Goal: Navigation & Orientation: Understand site structure

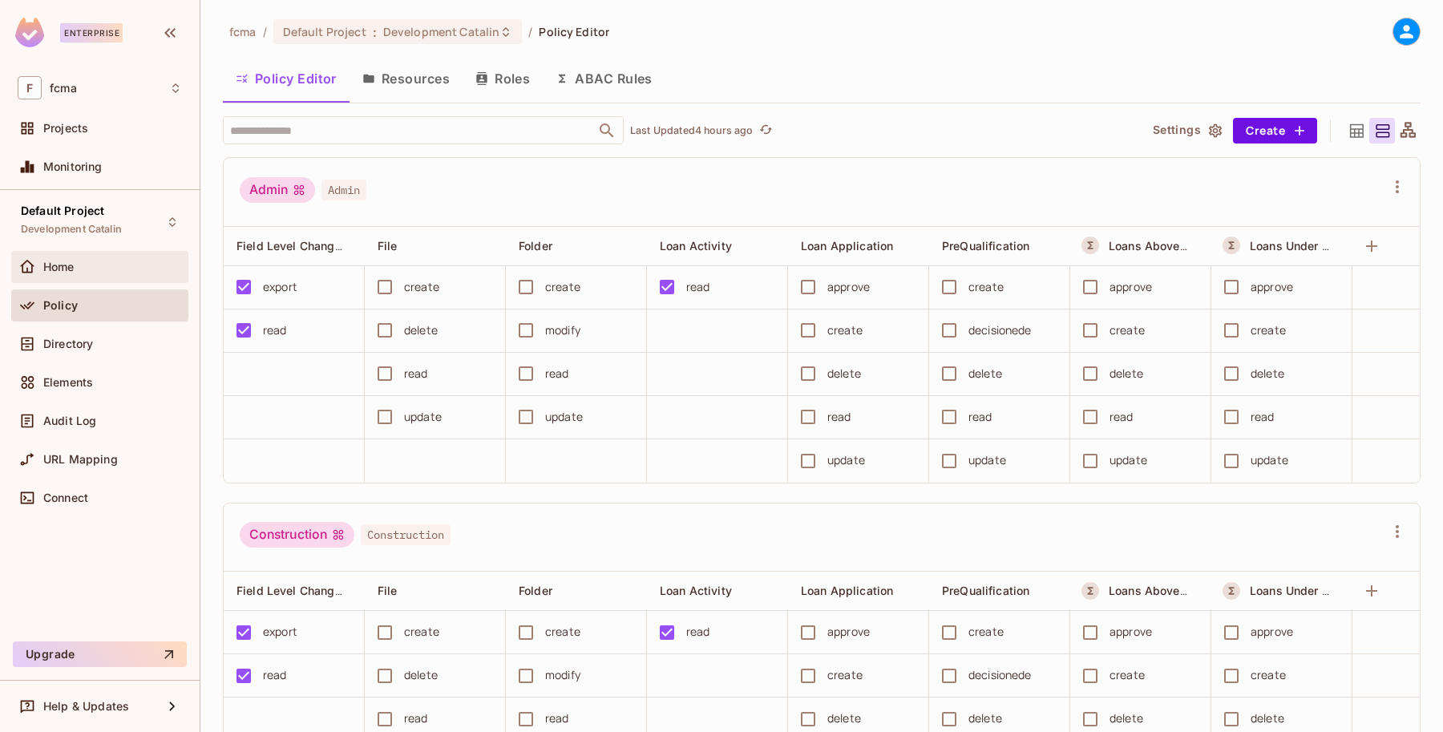
click at [57, 255] on div "Home" at bounding box center [99, 267] width 177 height 32
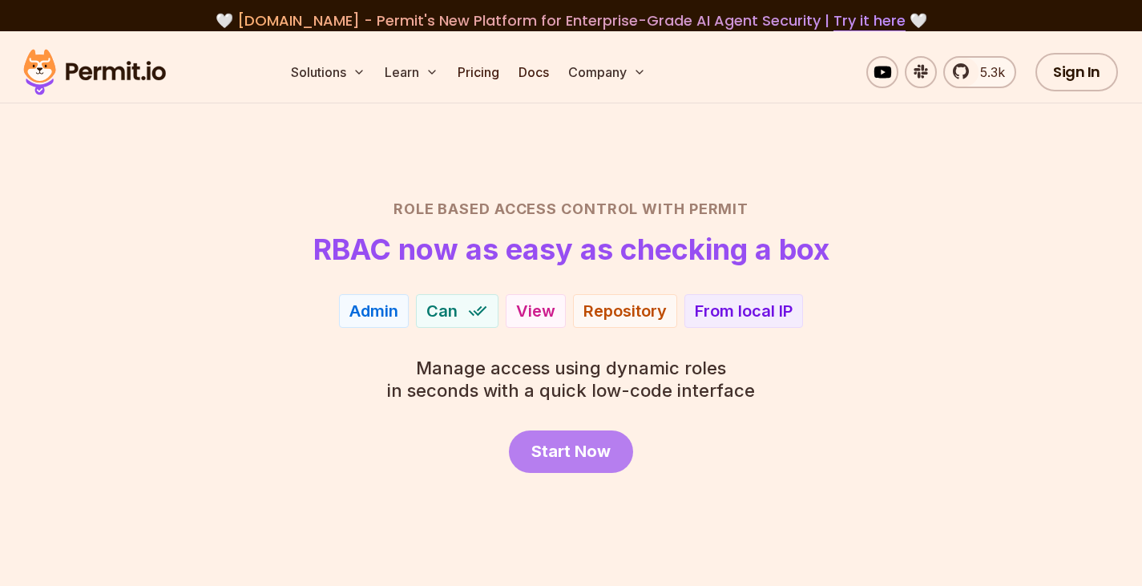
click at [565, 437] on link "Start Now" at bounding box center [571, 451] width 124 height 42
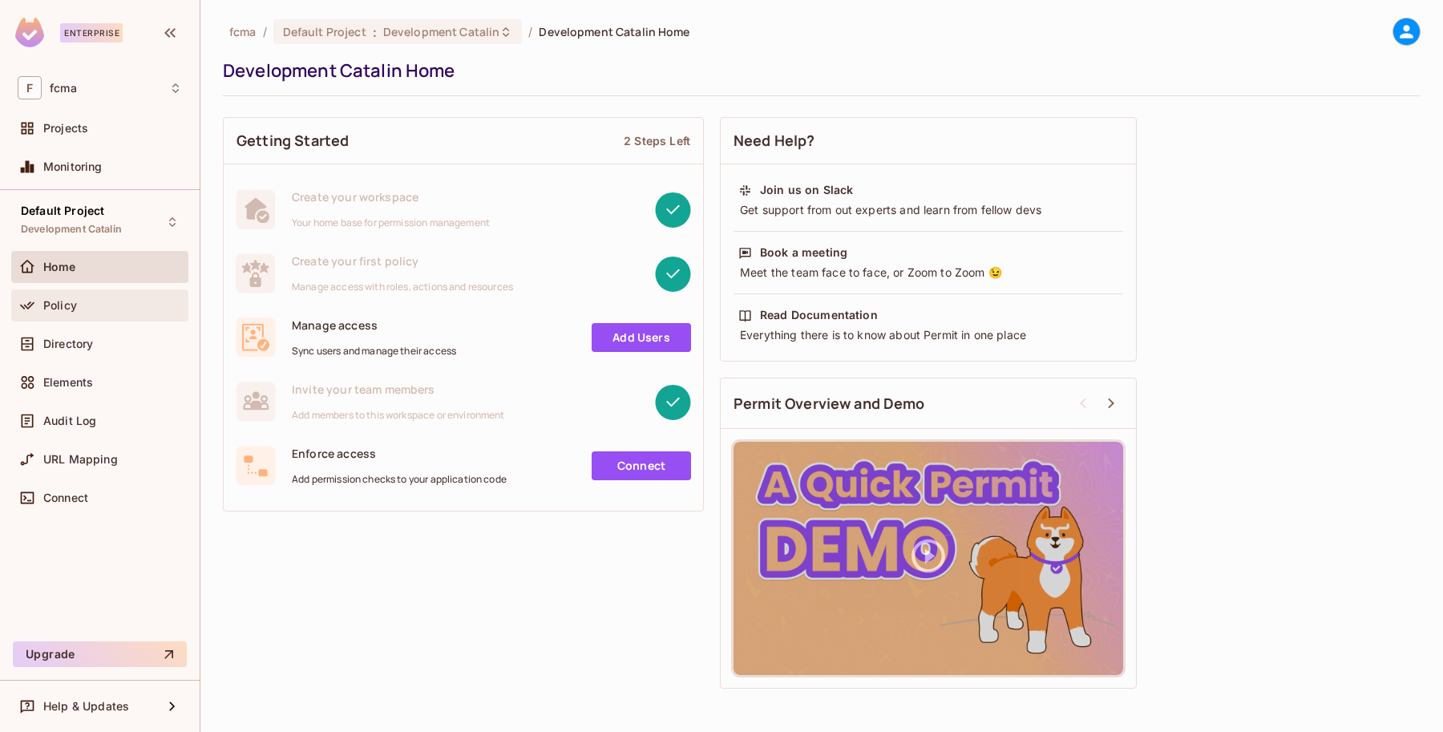
click at [71, 303] on span "Policy" at bounding box center [60, 305] width 34 height 13
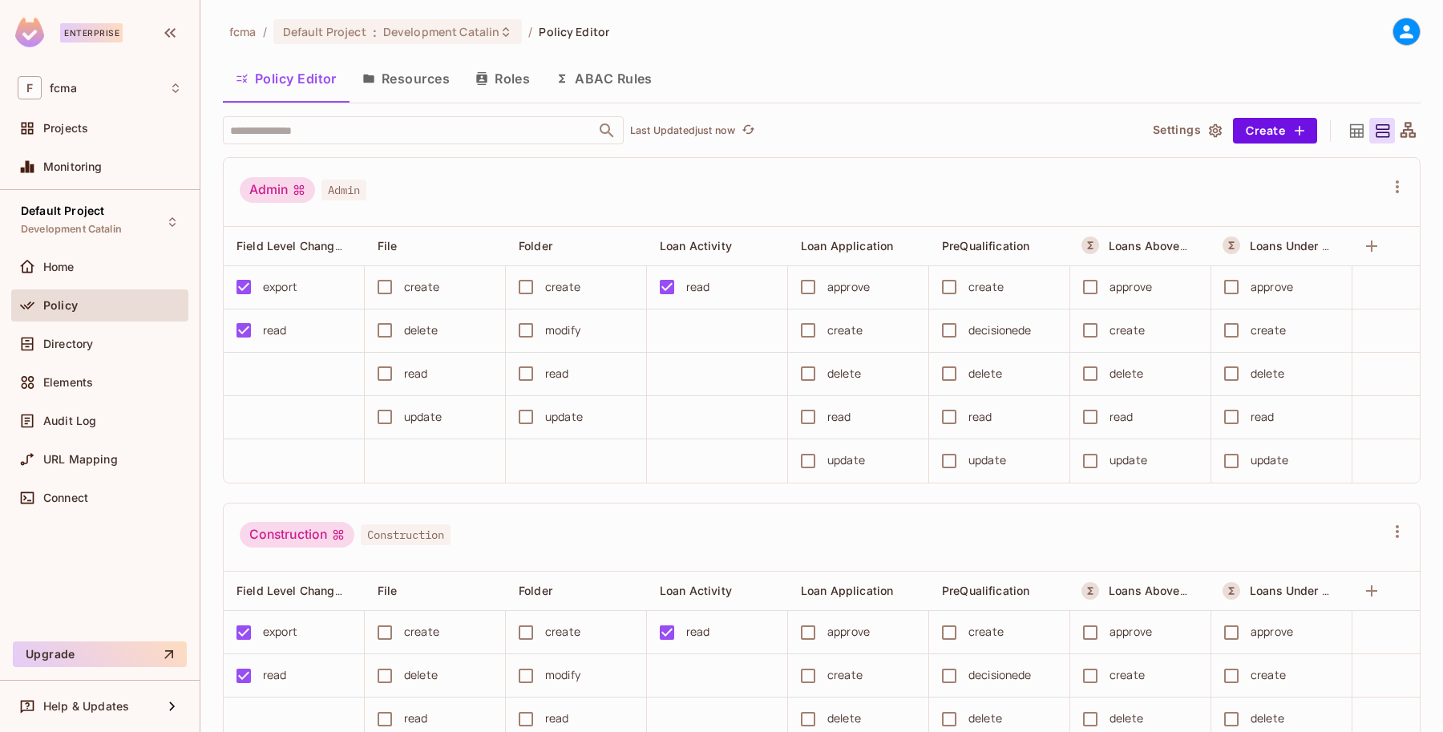
click at [499, 77] on button "Roles" at bounding box center [502, 79] width 80 height 40
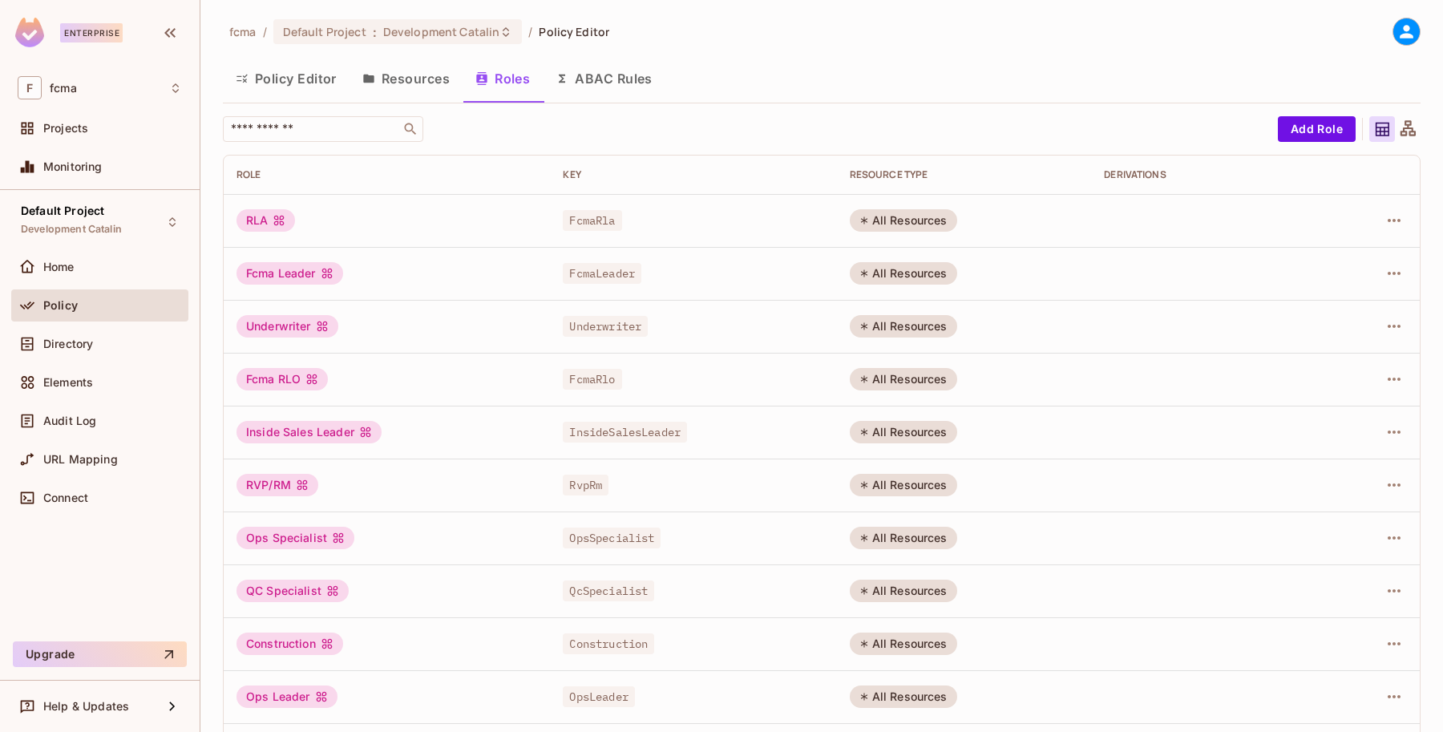
click at [410, 76] on button "Resources" at bounding box center [405, 79] width 113 height 40
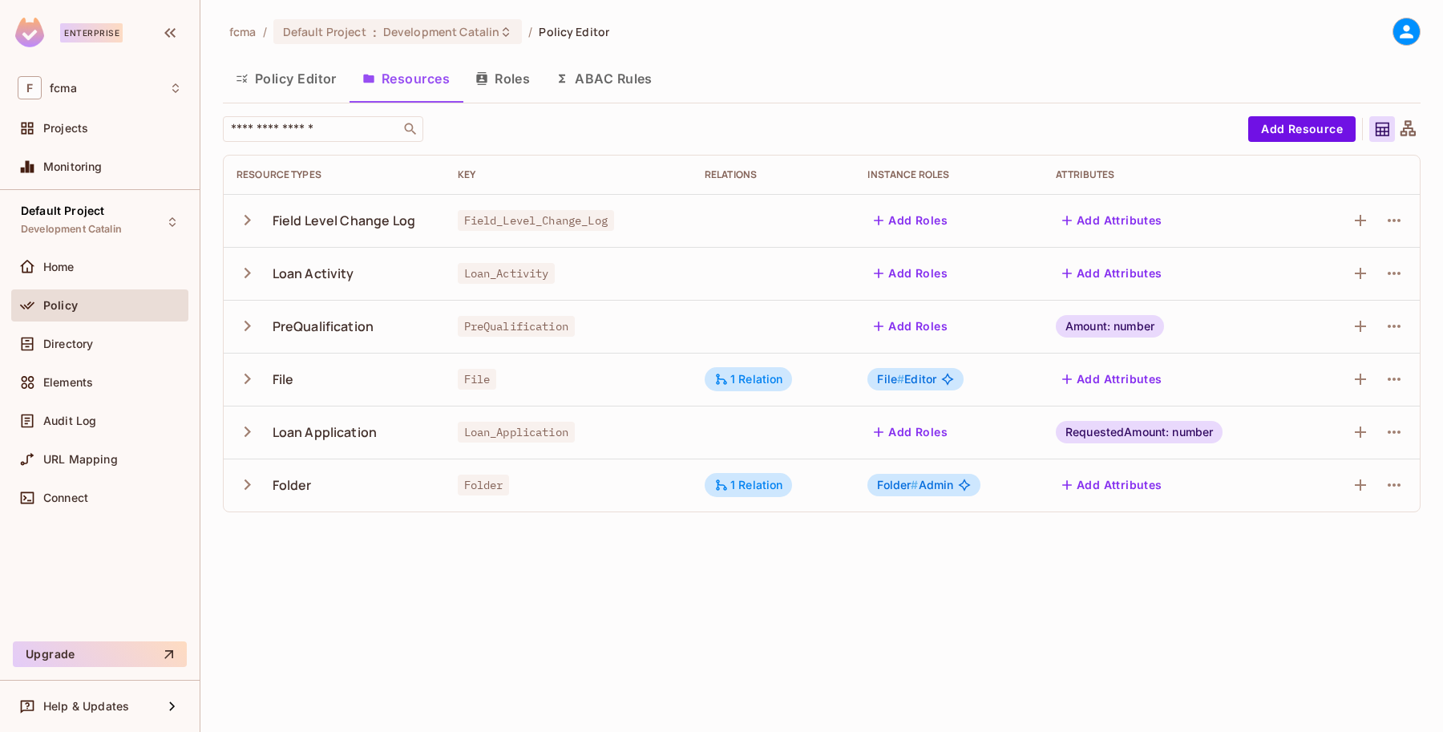
click at [910, 272] on button "Add Roles" at bounding box center [910, 273] width 87 height 26
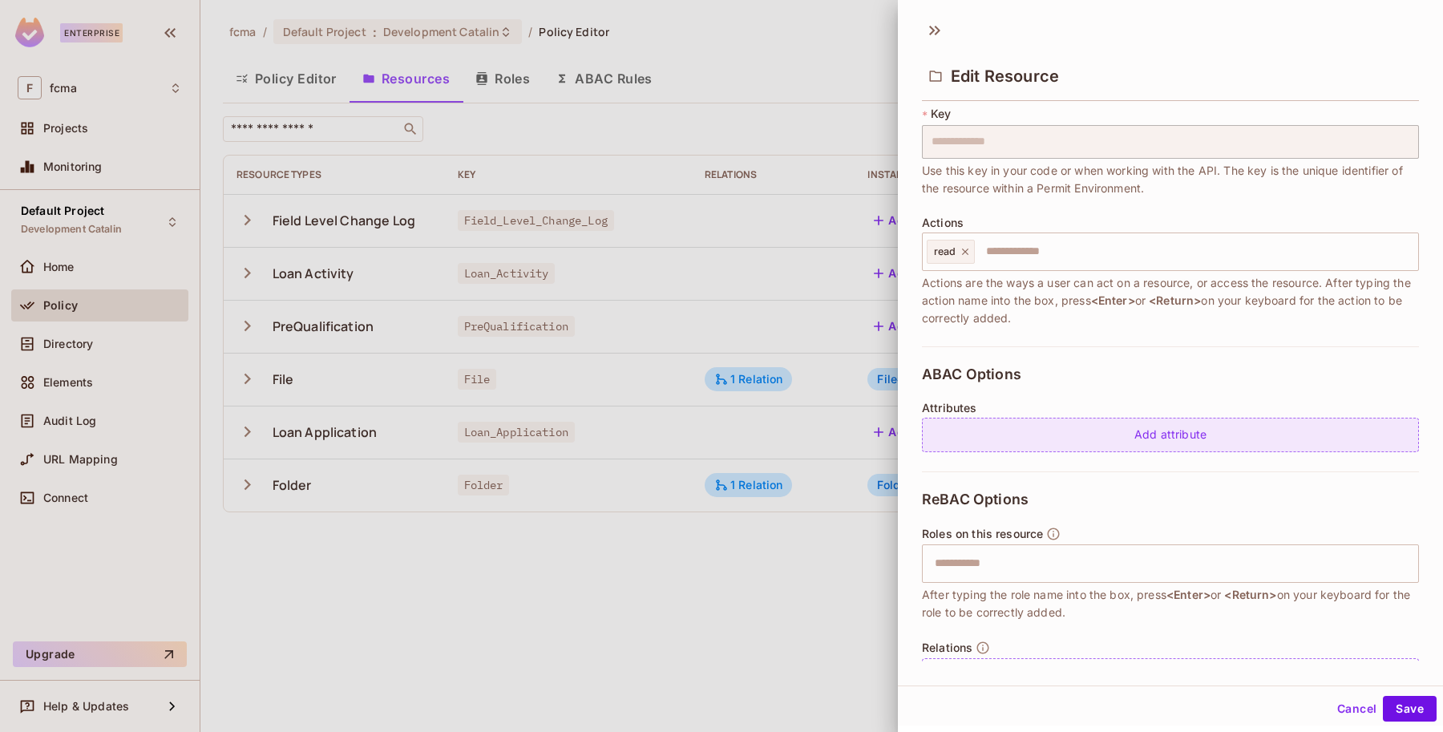
scroll to position [149, 0]
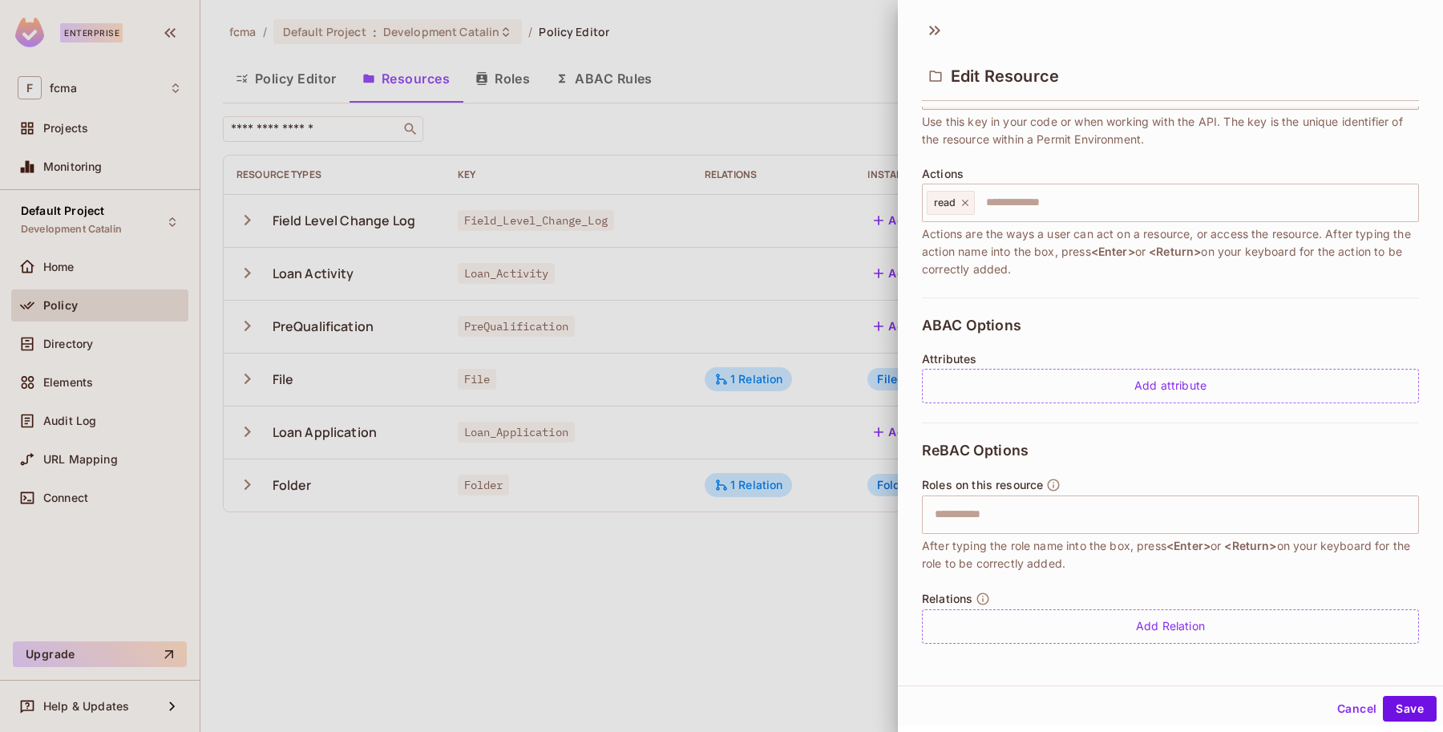
click at [1347, 710] on button "Cancel" at bounding box center [1356, 709] width 52 height 26
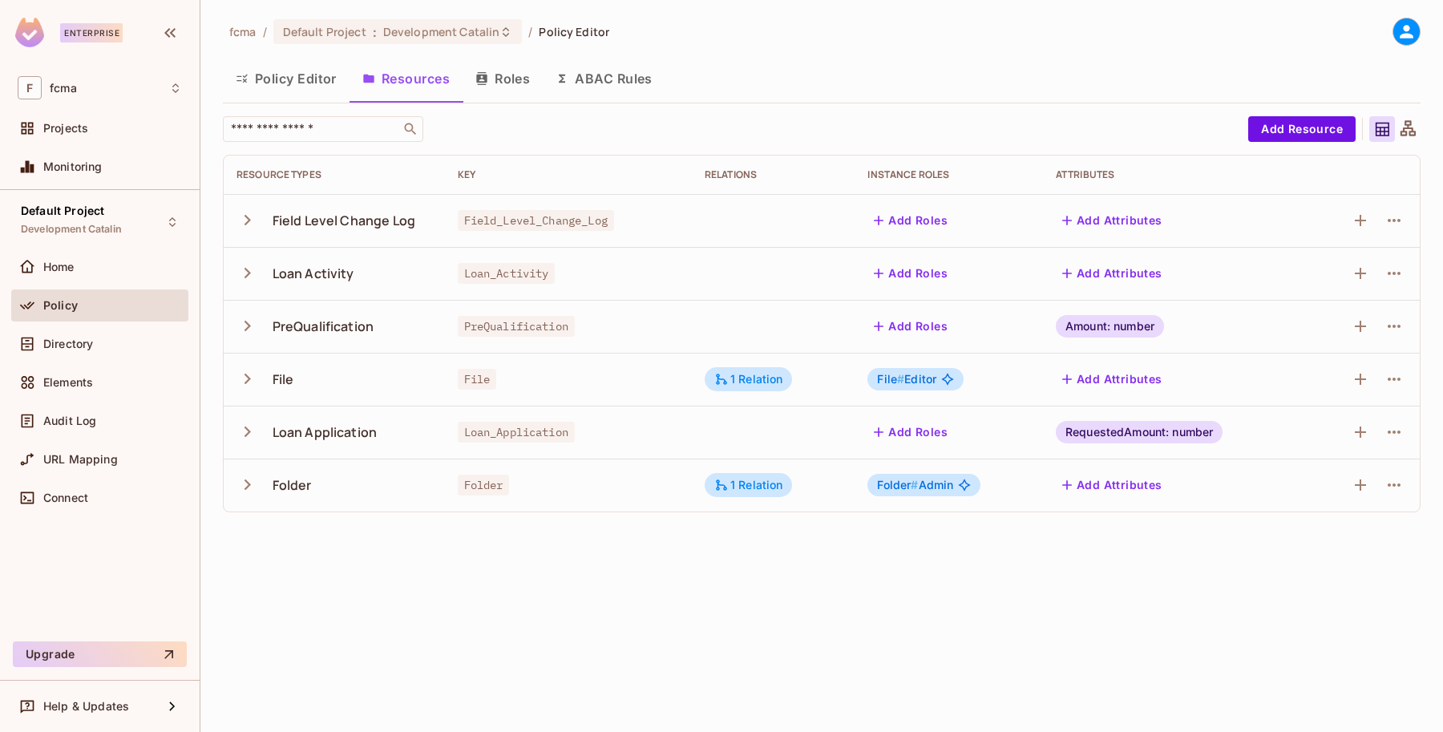
click at [297, 80] on button "Policy Editor" at bounding box center [286, 79] width 127 height 40
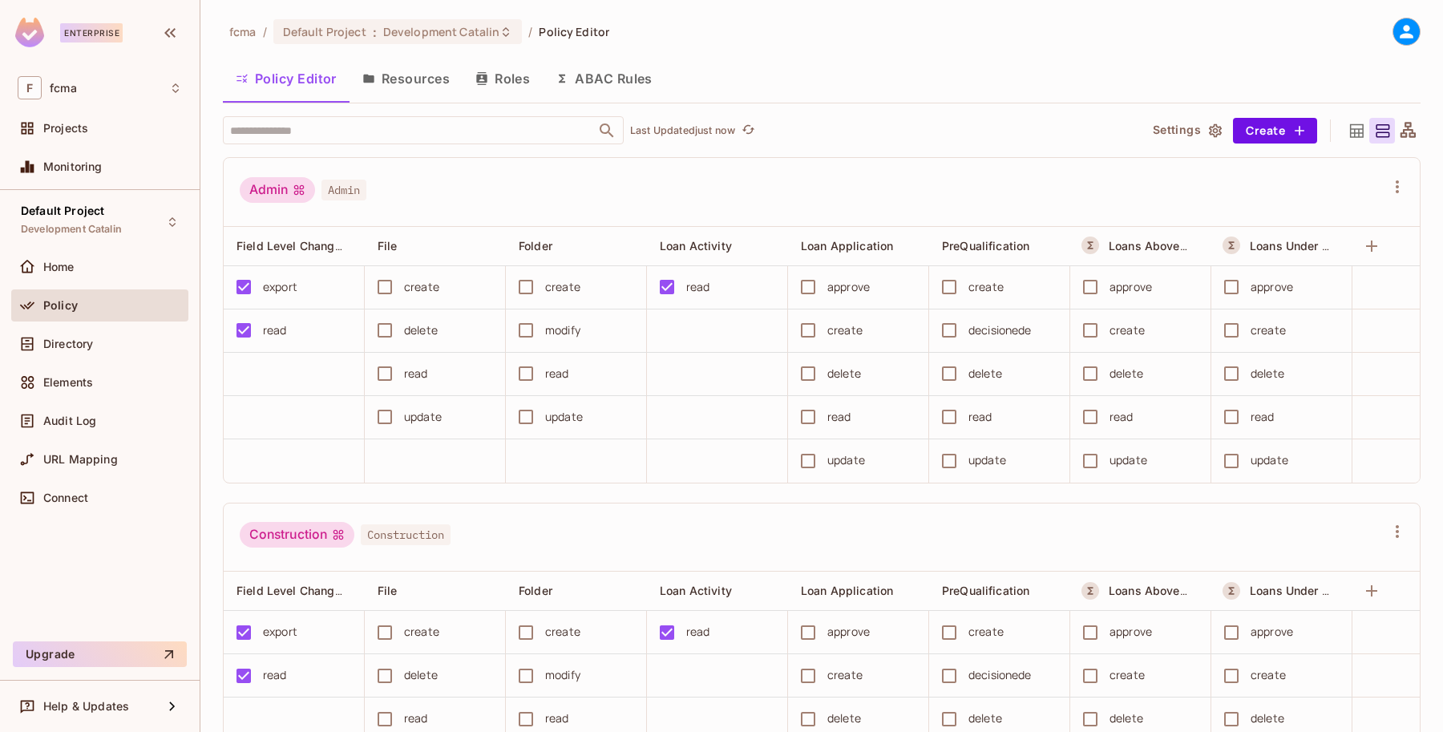
click at [502, 82] on button "Roles" at bounding box center [502, 79] width 80 height 40
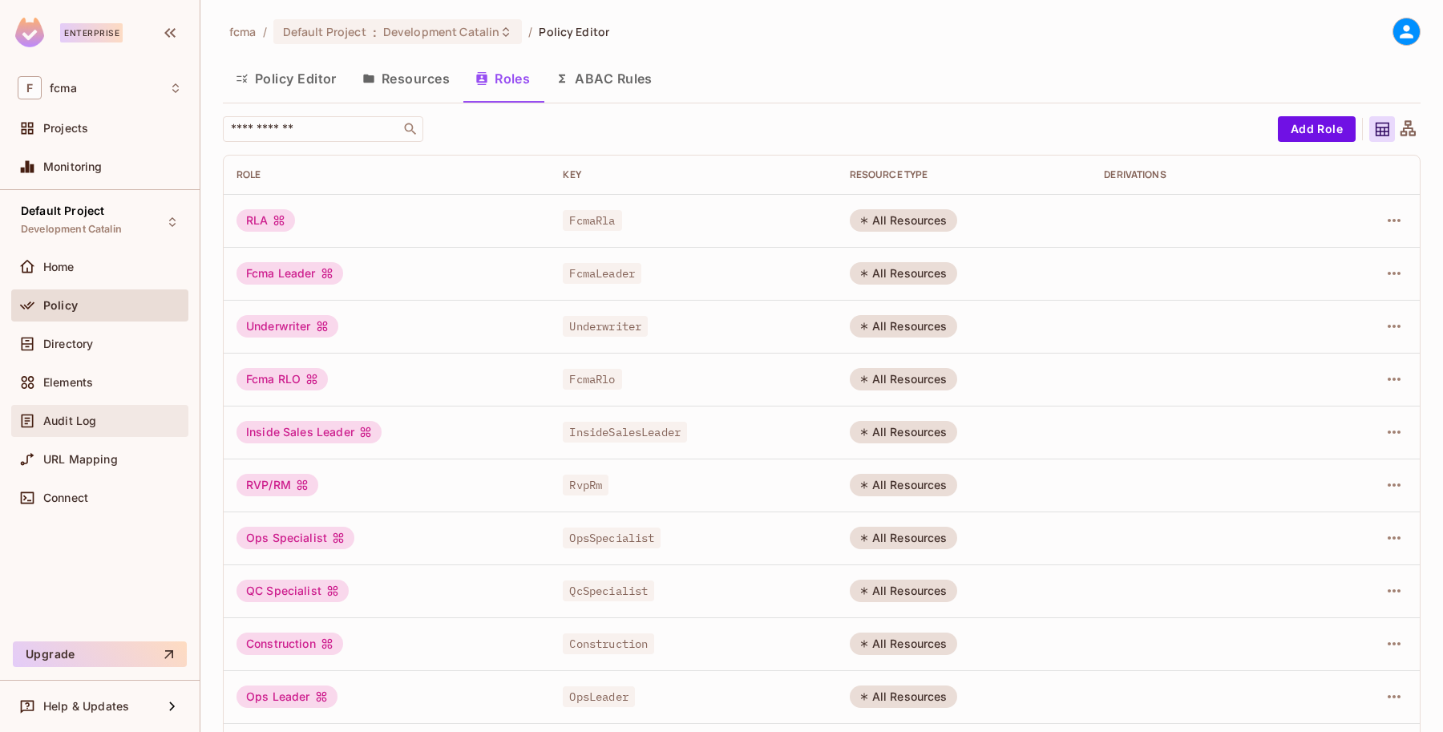
click at [78, 410] on div "Audit Log" at bounding box center [99, 421] width 177 height 32
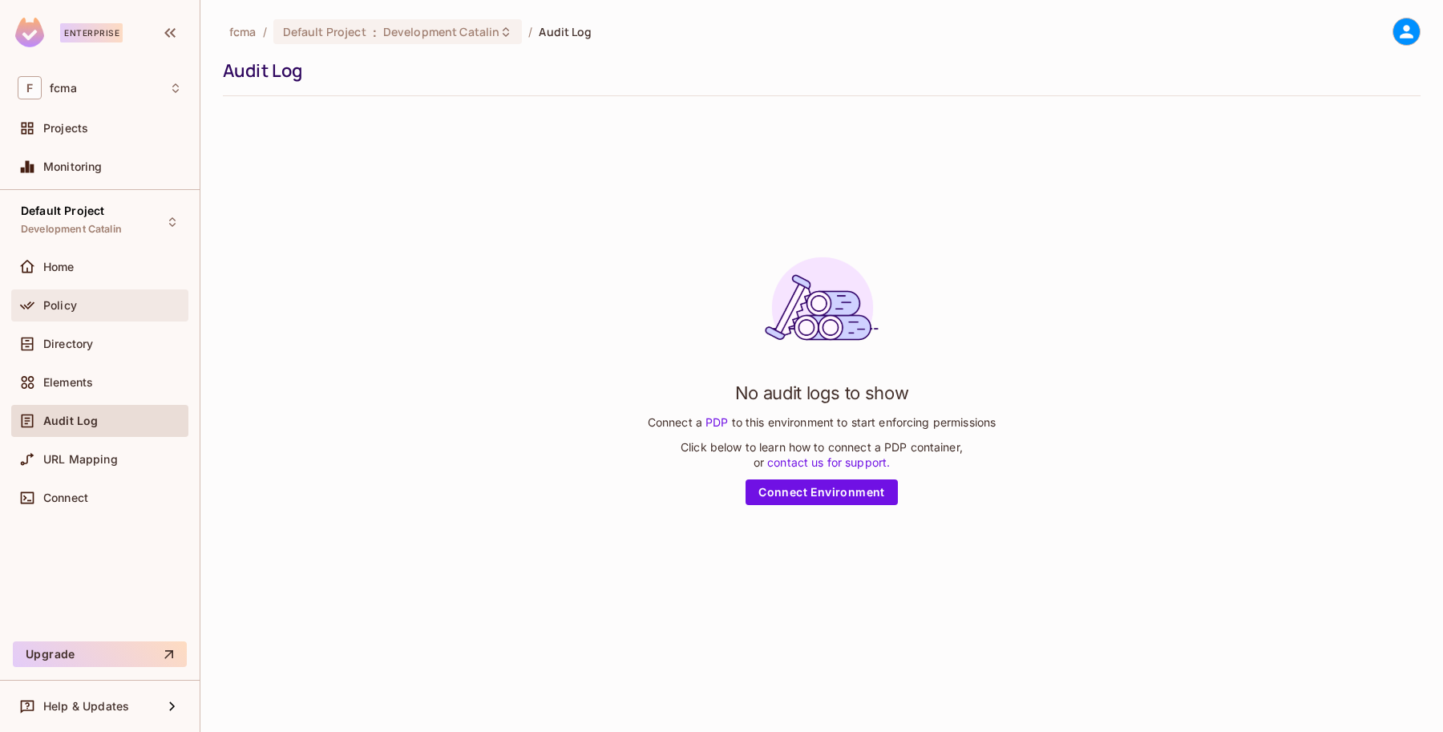
click at [83, 310] on div "Policy" at bounding box center [112, 305] width 139 height 13
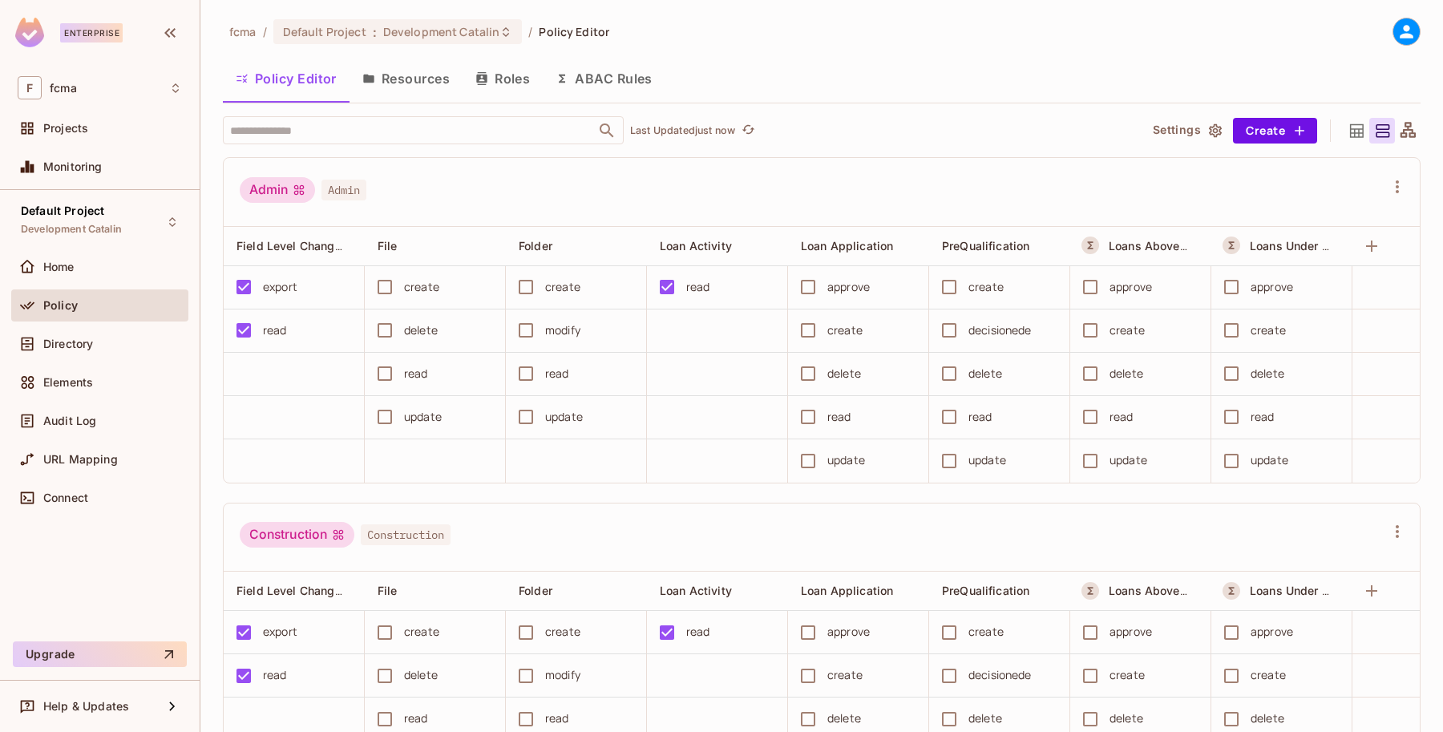
click at [407, 76] on button "Resources" at bounding box center [405, 79] width 113 height 40
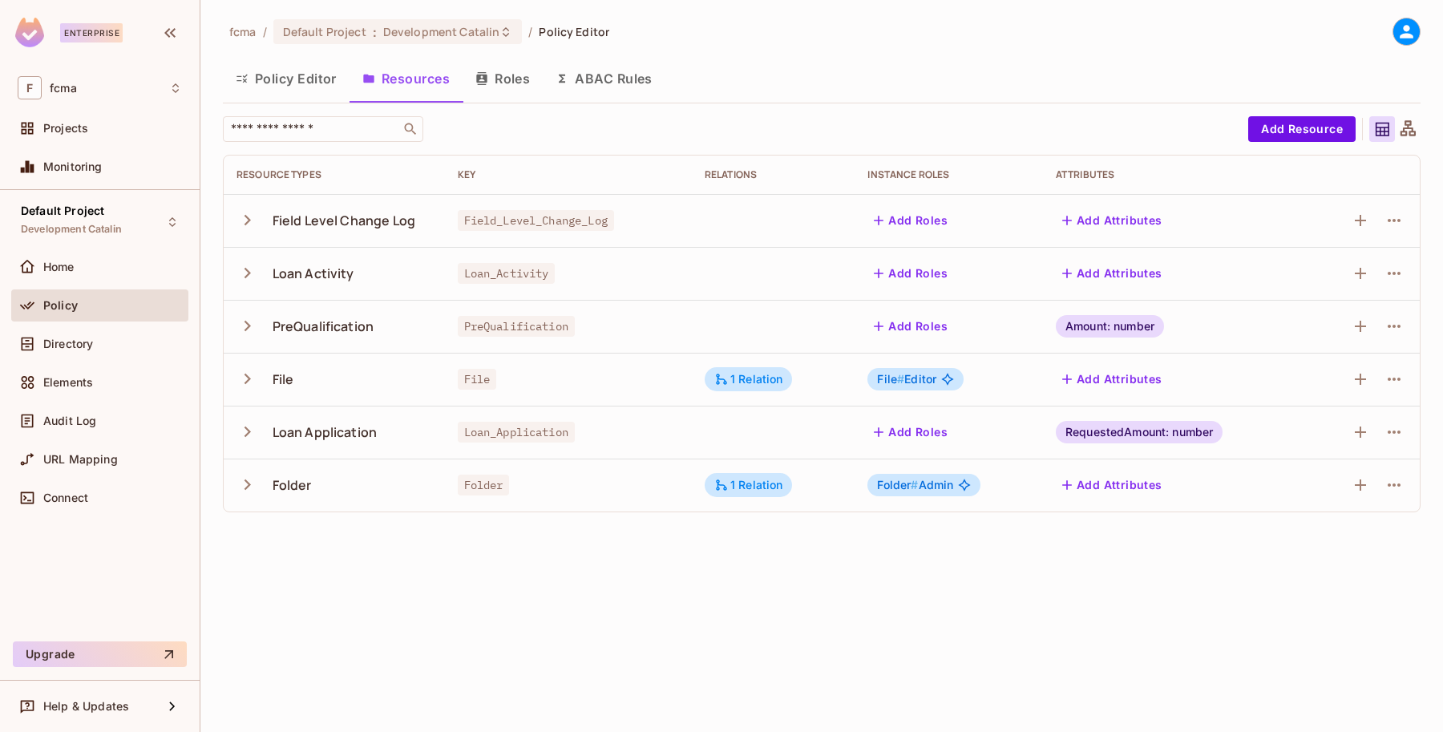
click at [253, 218] on icon "button" at bounding box center [247, 220] width 22 height 22
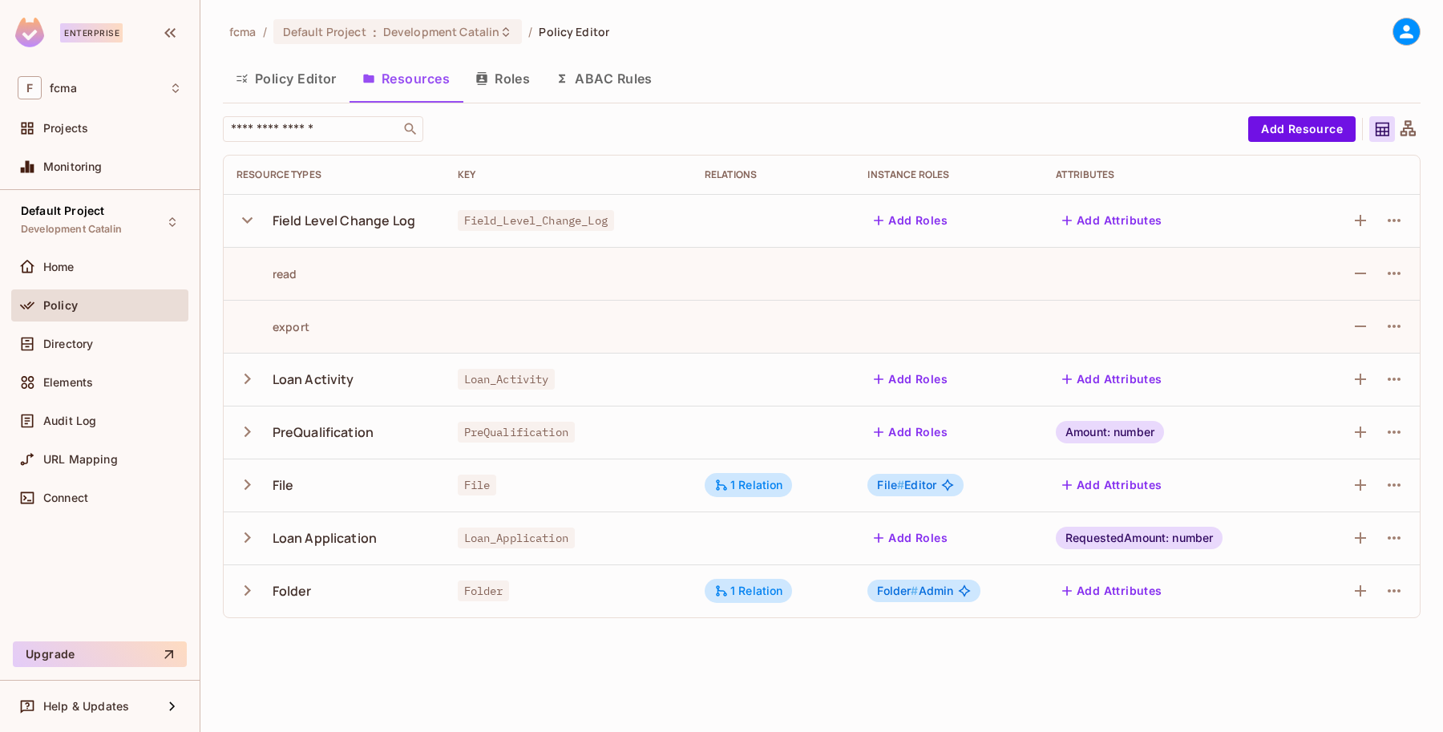
click at [285, 74] on button "Policy Editor" at bounding box center [286, 79] width 127 height 40
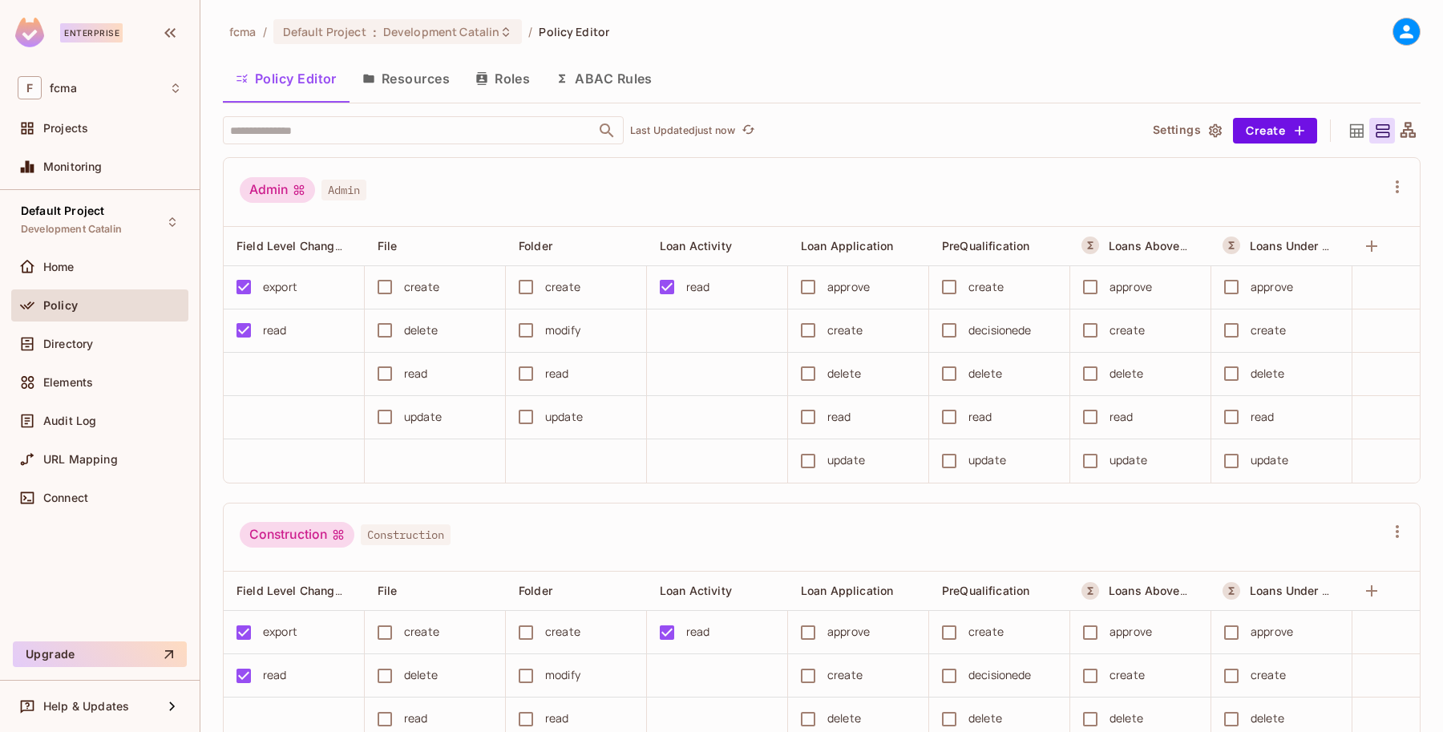
click at [401, 74] on button "Resources" at bounding box center [405, 79] width 113 height 40
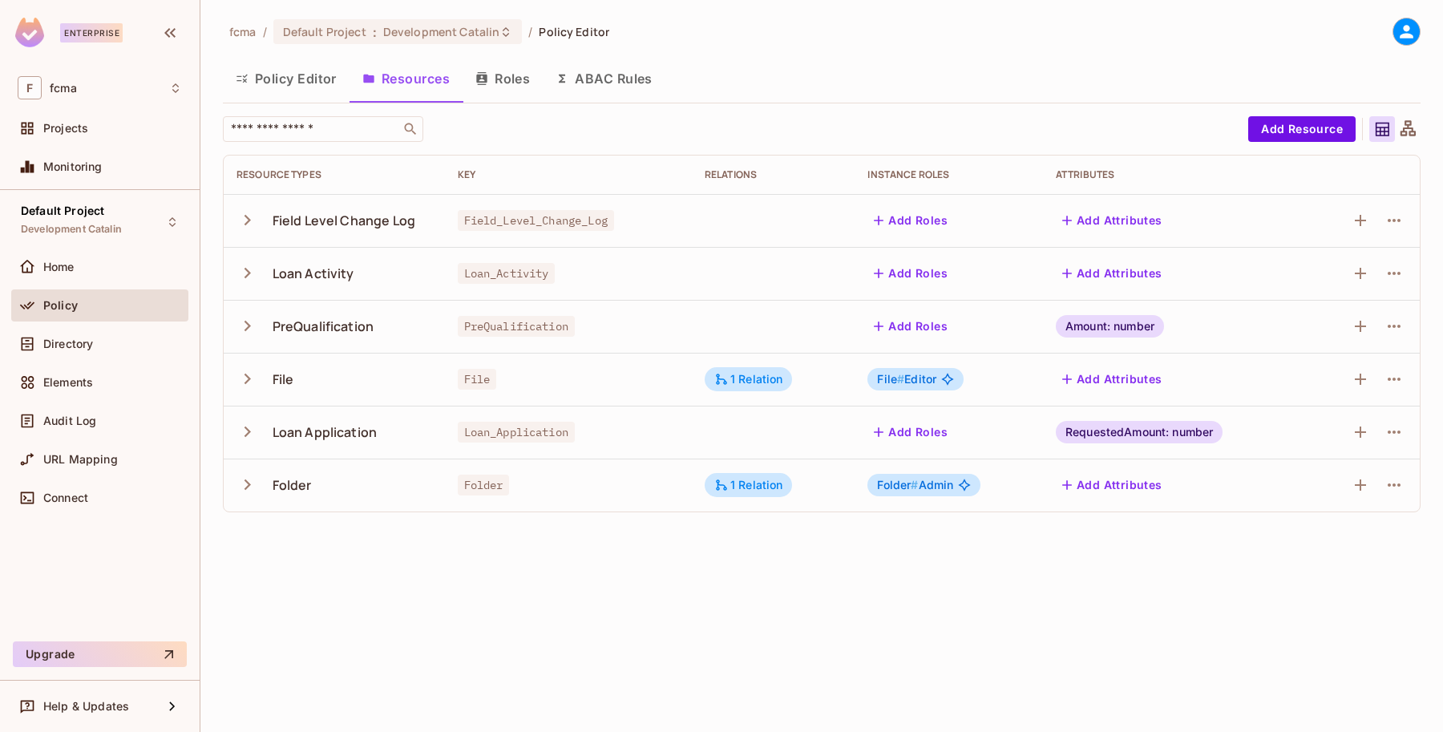
click at [277, 79] on button "Policy Editor" at bounding box center [286, 79] width 127 height 40
